Goal: Information Seeking & Learning: Understand process/instructions

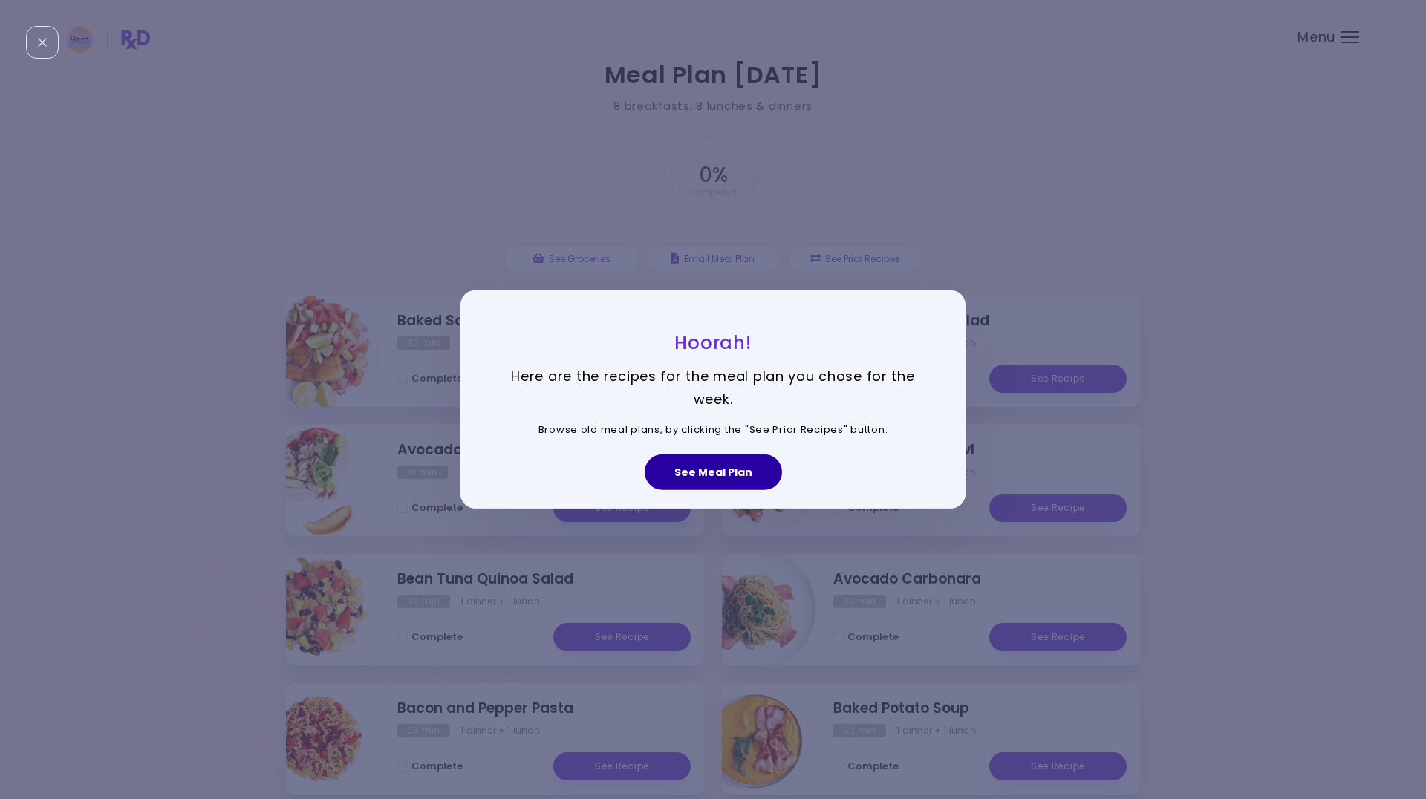
click at [691, 473] on button "See Meal Plan" at bounding box center [713, 473] width 137 height 36
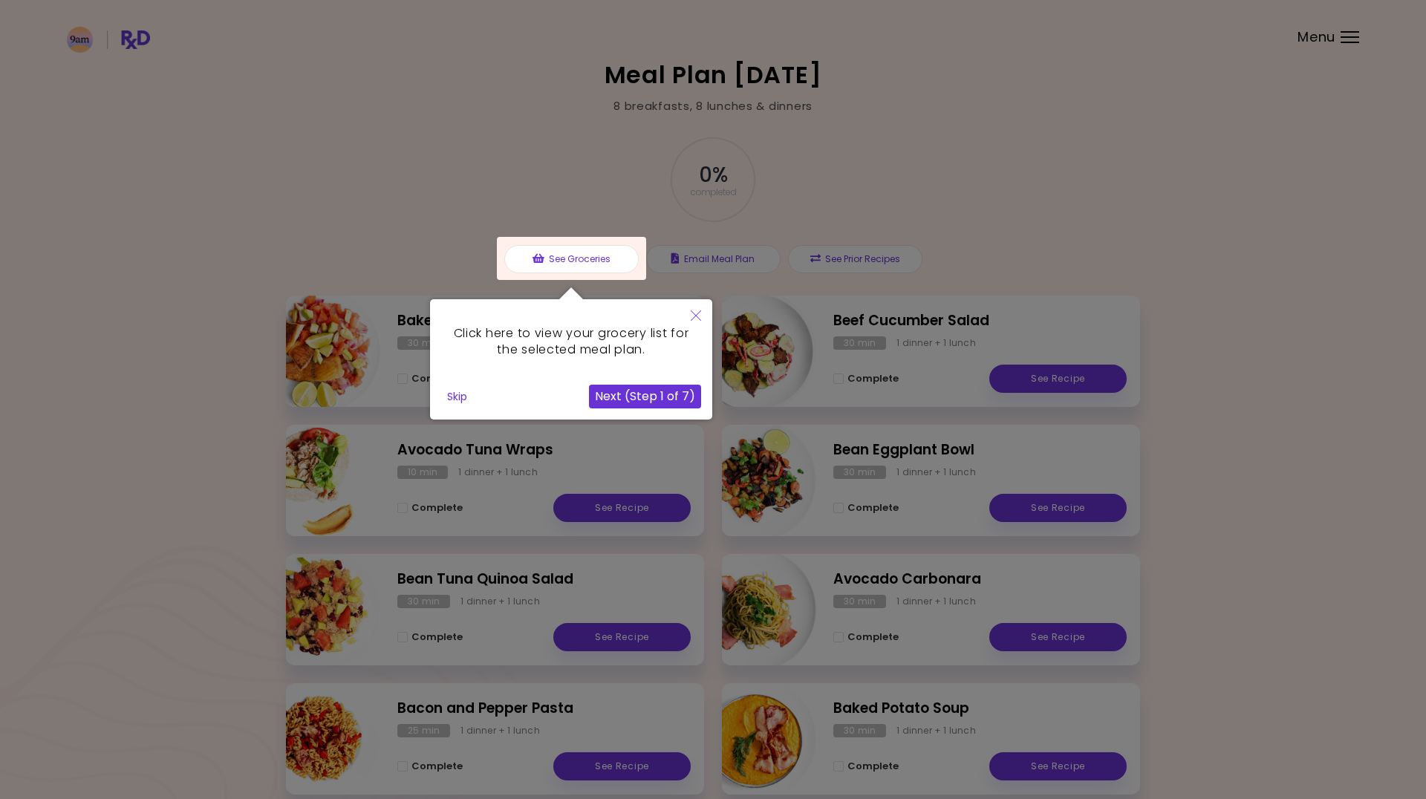
click at [455, 396] on button "Skip" at bounding box center [457, 396] width 32 height 22
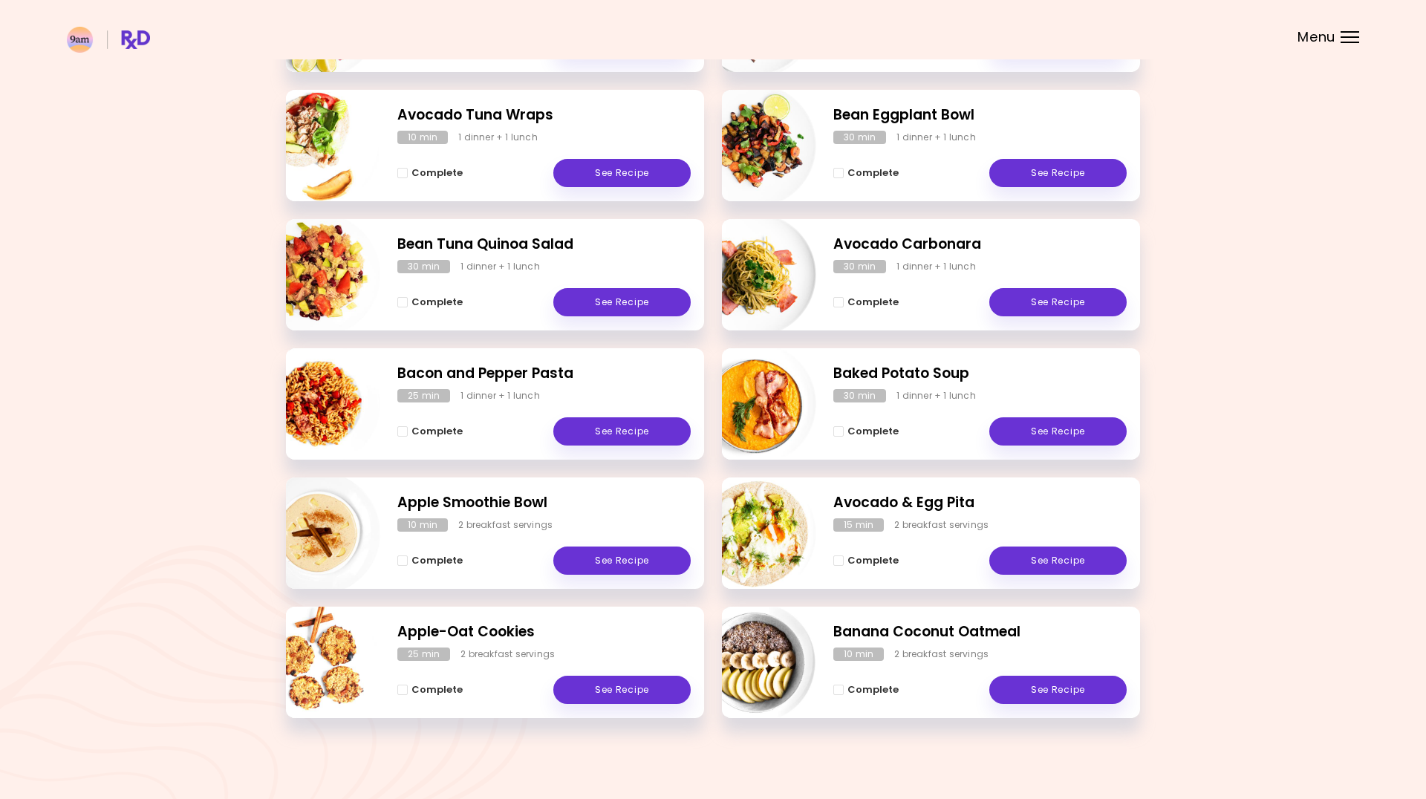
scroll to position [334, 0]
click at [602, 552] on link "See Recipe" at bounding box center [621, 561] width 137 height 28
